Goal: Task Accomplishment & Management: Use online tool/utility

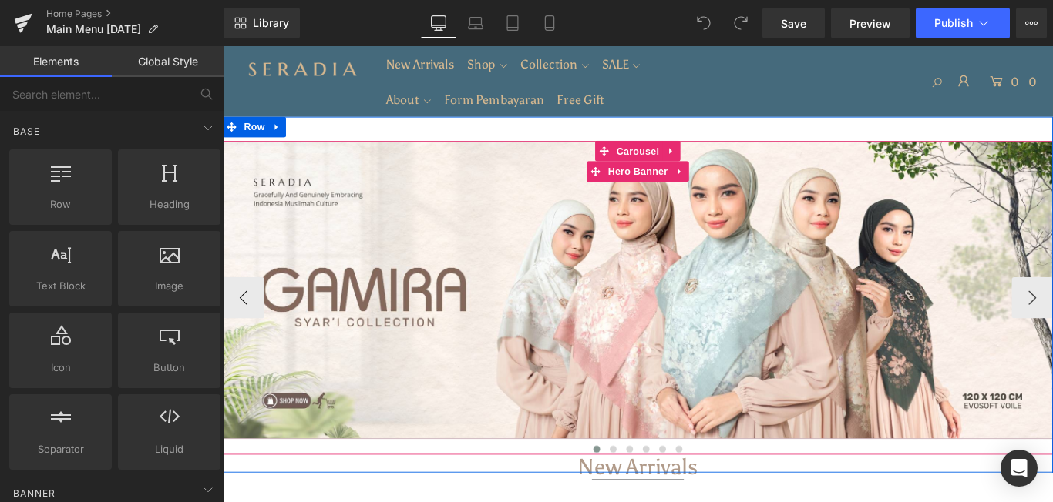
click at [787, 318] on div at bounding box center [689, 314] width 932 height 26
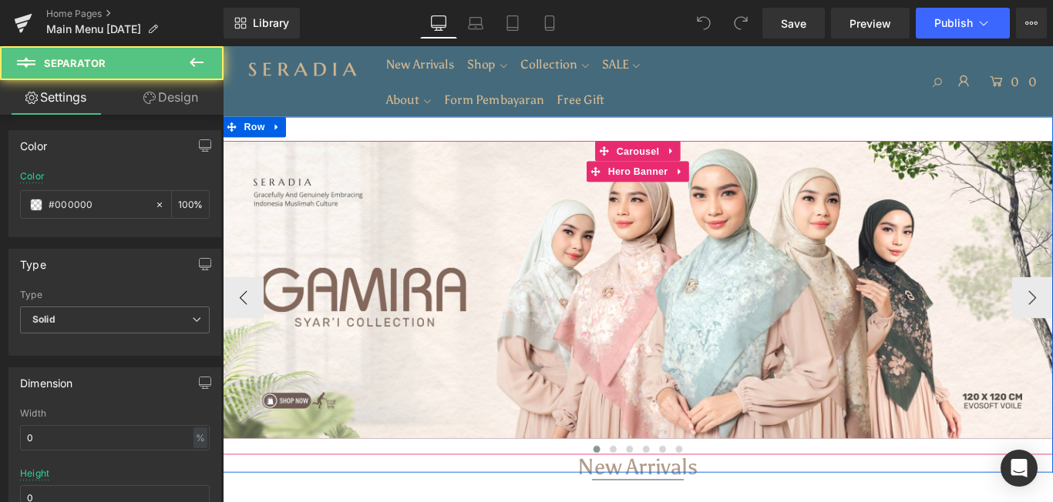
click at [491, 213] on div at bounding box center [689, 320] width 932 height 335
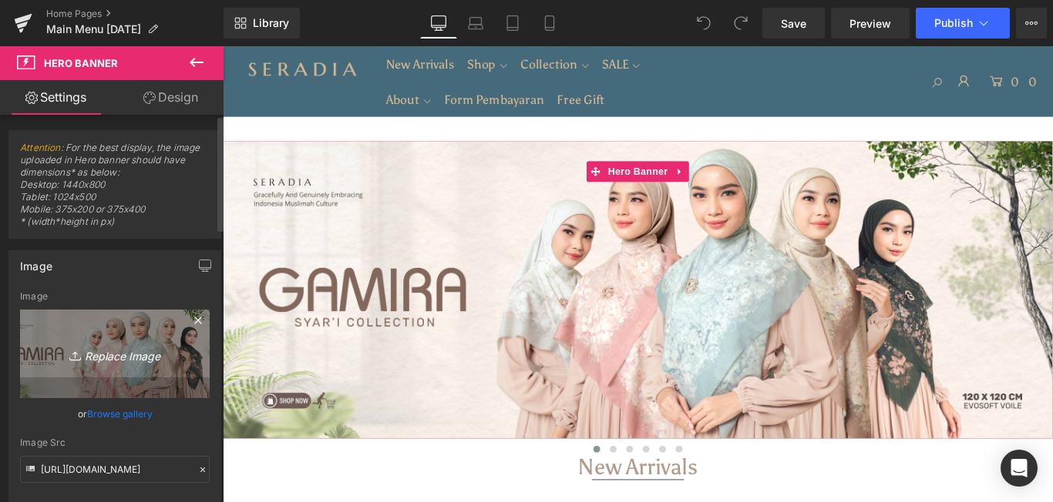
click at [104, 364] on link "Replace Image" at bounding box center [115, 354] width 190 height 89
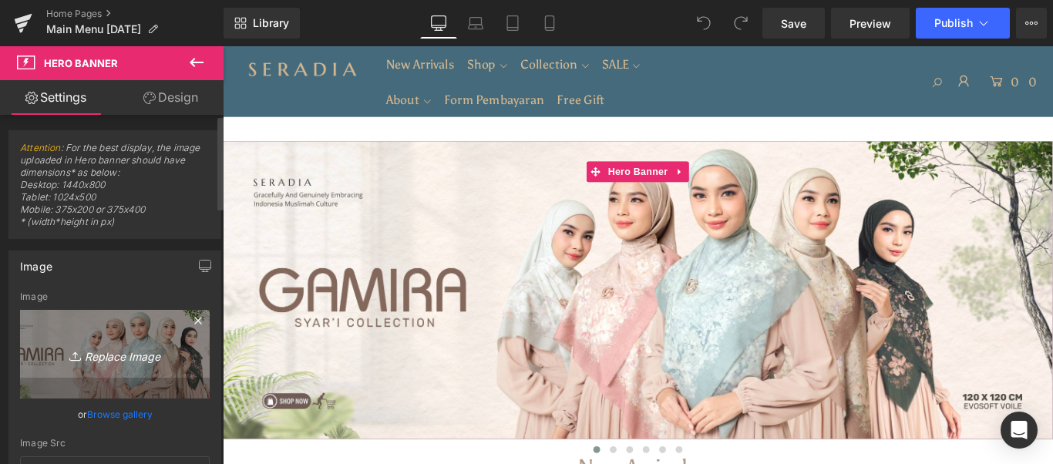
click at [82, 351] on icon "Replace Image" at bounding box center [114, 353] width 123 height 19
type input "C:\fakepath\140 x 140 Cm (2).jpg"
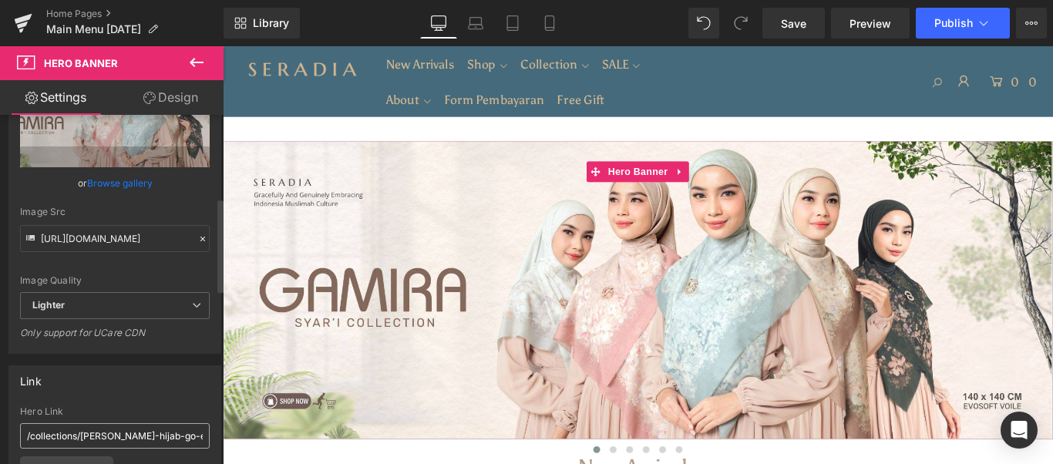
scroll to position [308, 0]
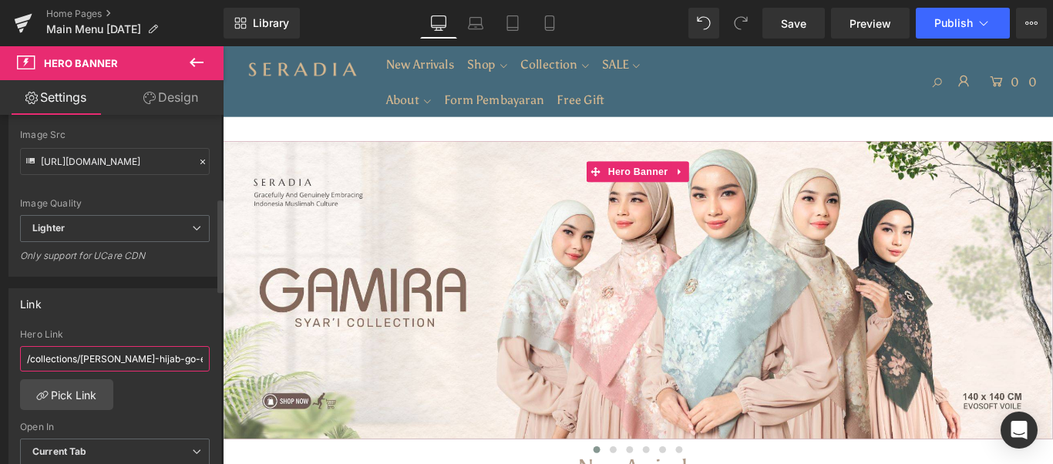
click at [126, 361] on input "/collections/[PERSON_NAME]-hijab-go-easy" at bounding box center [115, 358] width 190 height 25
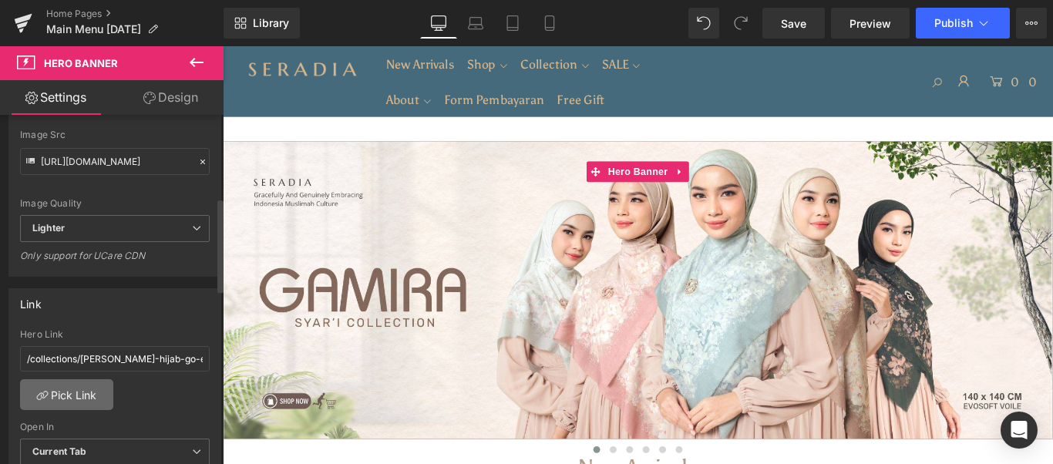
click at [56, 398] on link "Pick Link" at bounding box center [66, 394] width 93 height 31
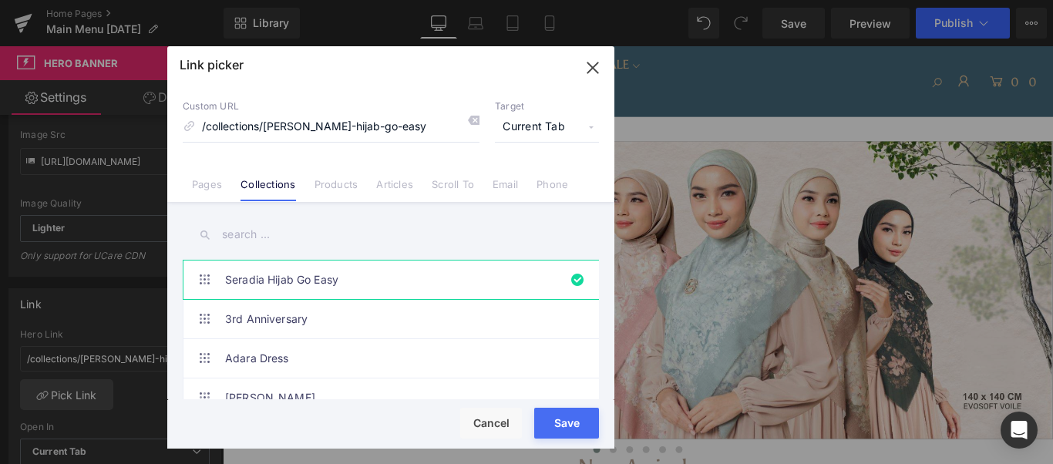
click at [313, 229] on input "text" at bounding box center [391, 234] width 416 height 35
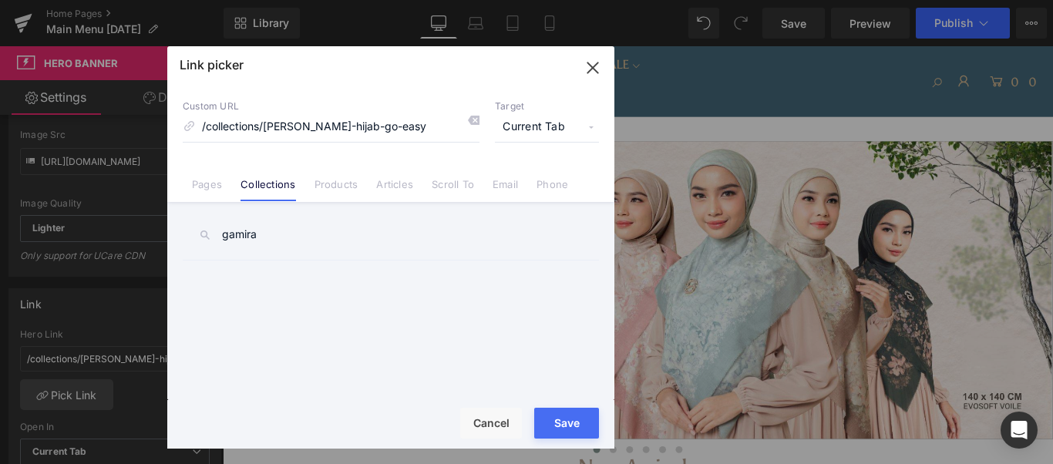
type input "gamira"
click at [330, 193] on link "Products" at bounding box center [336, 189] width 44 height 23
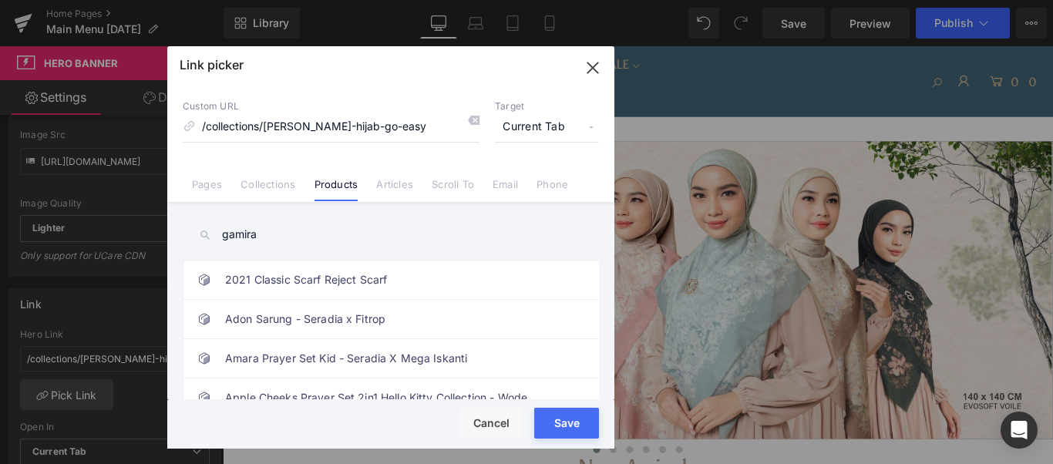
click at [340, 230] on input "gamira" at bounding box center [391, 234] width 416 height 35
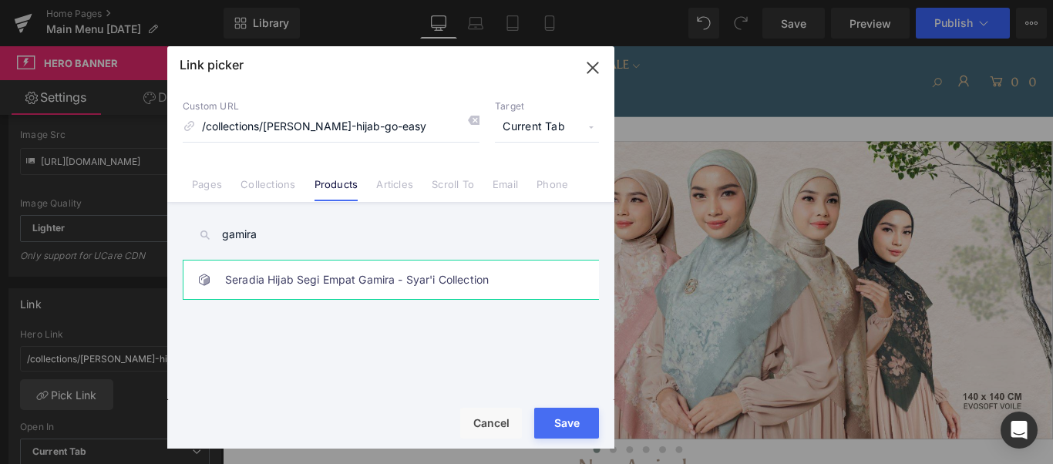
click at [346, 287] on link "Seradia Hijab Segi Empat Gamira - Syar'i Collection" at bounding box center [394, 279] width 339 height 39
click at [582, 435] on button "Save" at bounding box center [566, 423] width 65 height 31
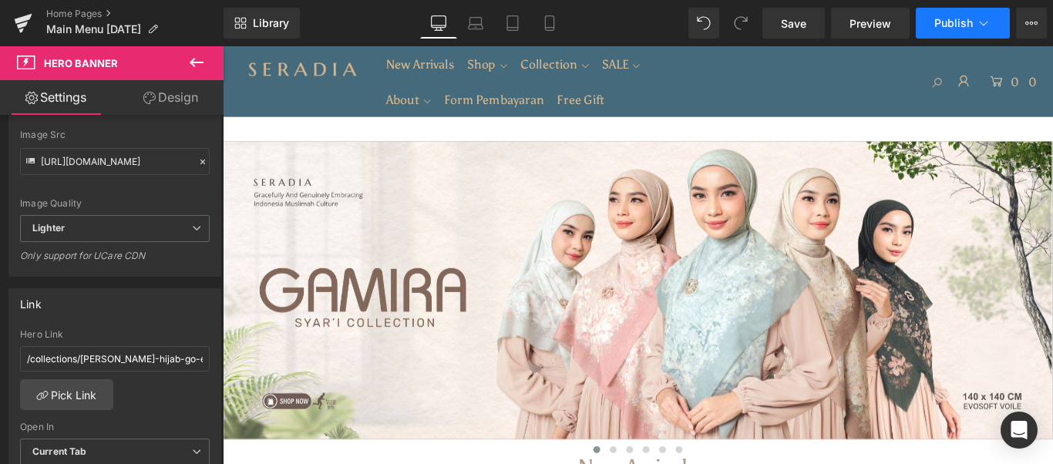
click at [971, 21] on span "Publish" at bounding box center [953, 23] width 39 height 12
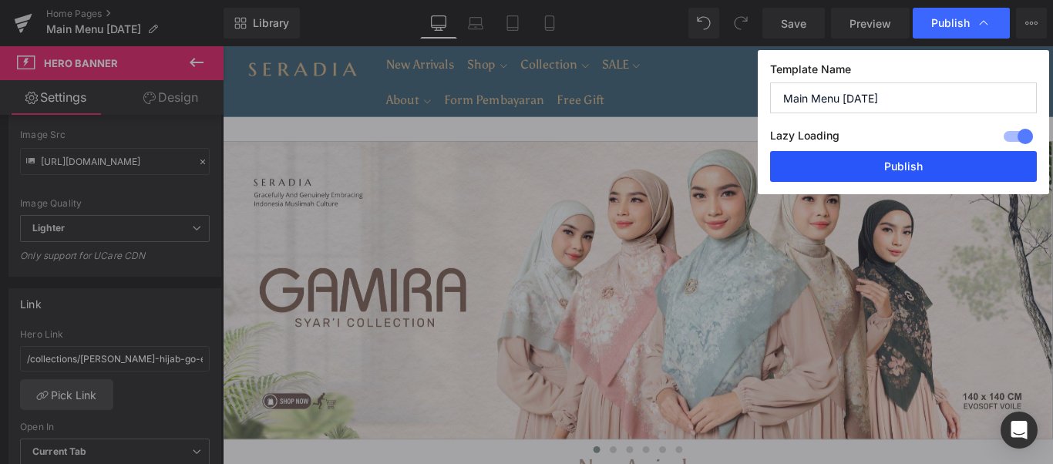
click at [898, 166] on button "Publish" at bounding box center [903, 166] width 267 height 31
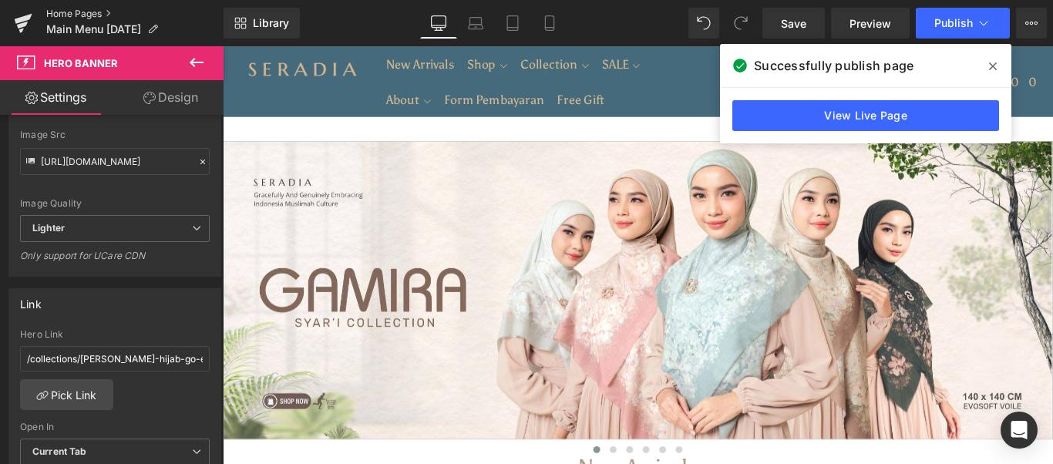
click at [54, 13] on link "Home Pages" at bounding box center [134, 14] width 177 height 12
